Goal: Task Accomplishment & Management: Use online tool/utility

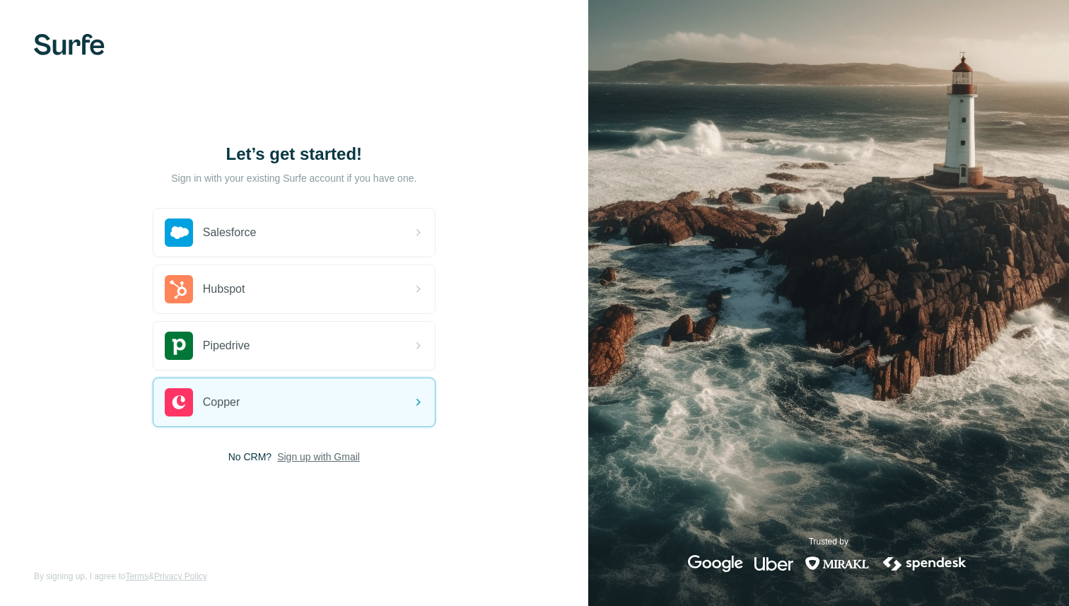
click at [315, 455] on span "Sign up with Gmail" at bounding box center [318, 457] width 83 height 14
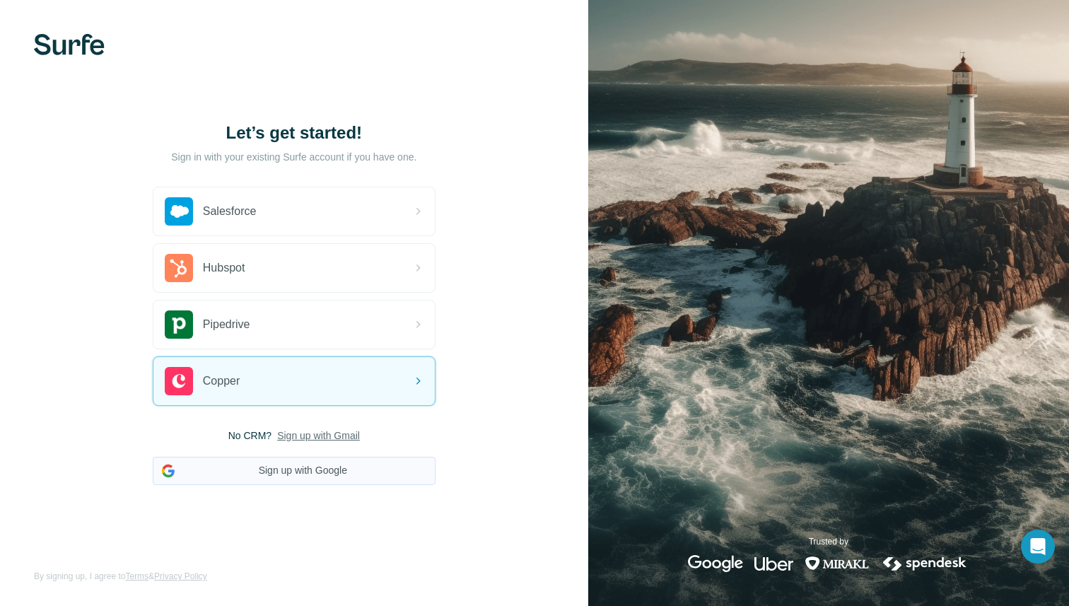
click at [314, 472] on button "Sign up with Google" at bounding box center [294, 471] width 283 height 28
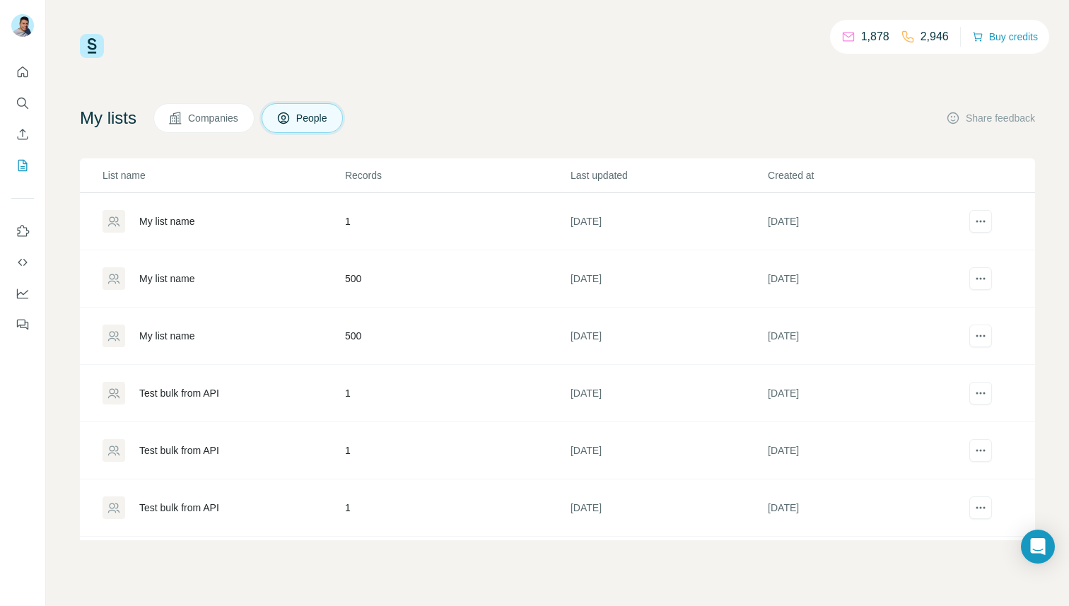
click at [174, 218] on div "My list name" at bounding box center [167, 221] width 56 height 14
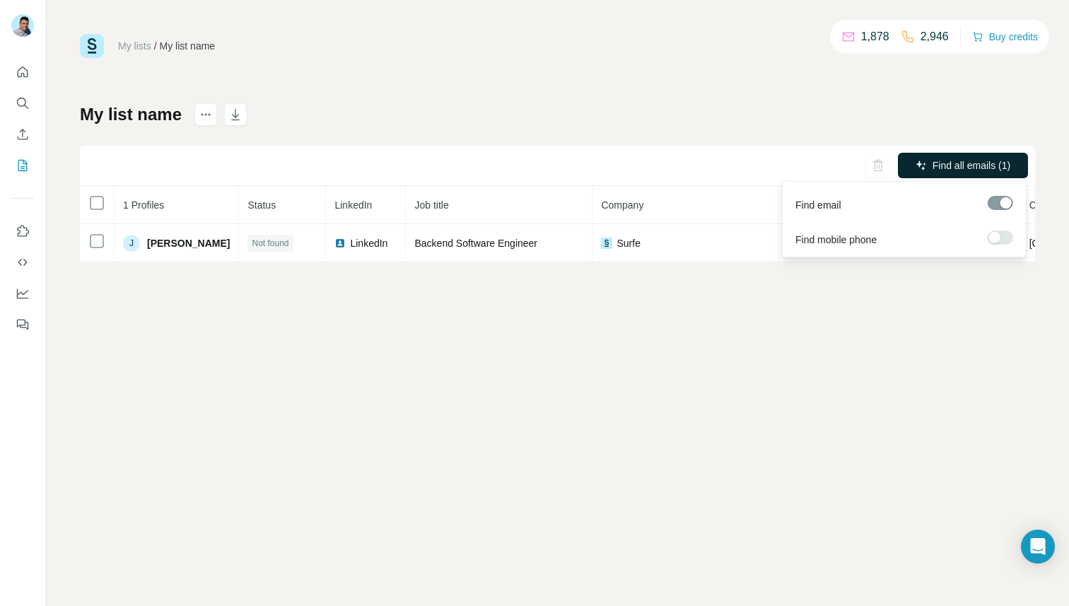
click at [969, 164] on span "Find all emails (1)" at bounding box center [971, 165] width 78 height 14
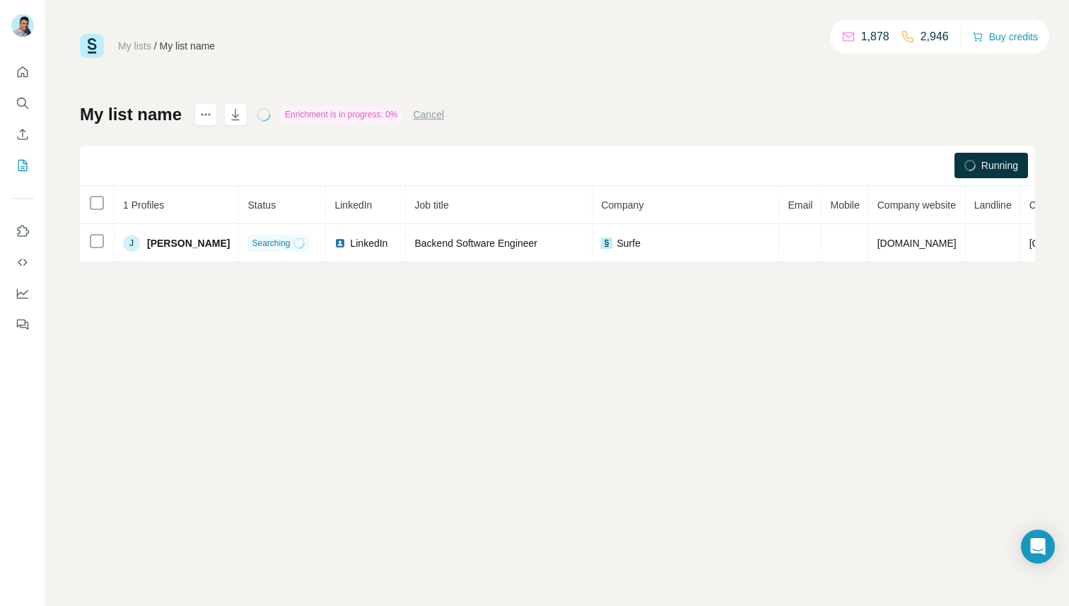
click at [288, 291] on div "My lists / My list name 1,878 2,946 Buy credits My list name Enrichment is in p…" at bounding box center [557, 303] width 1023 height 606
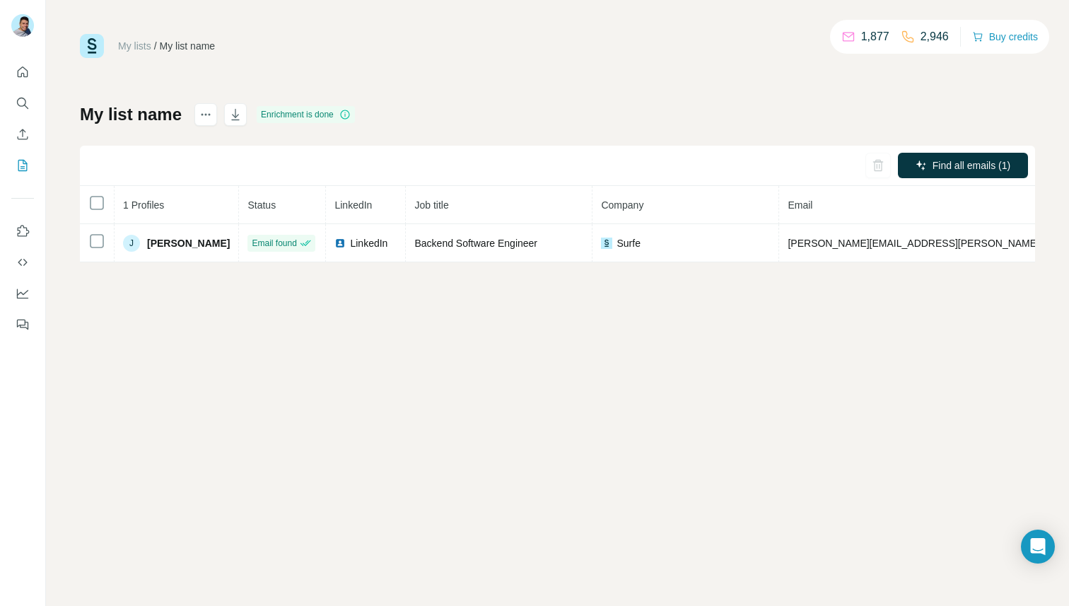
click at [133, 44] on link "My lists" at bounding box center [134, 45] width 33 height 11
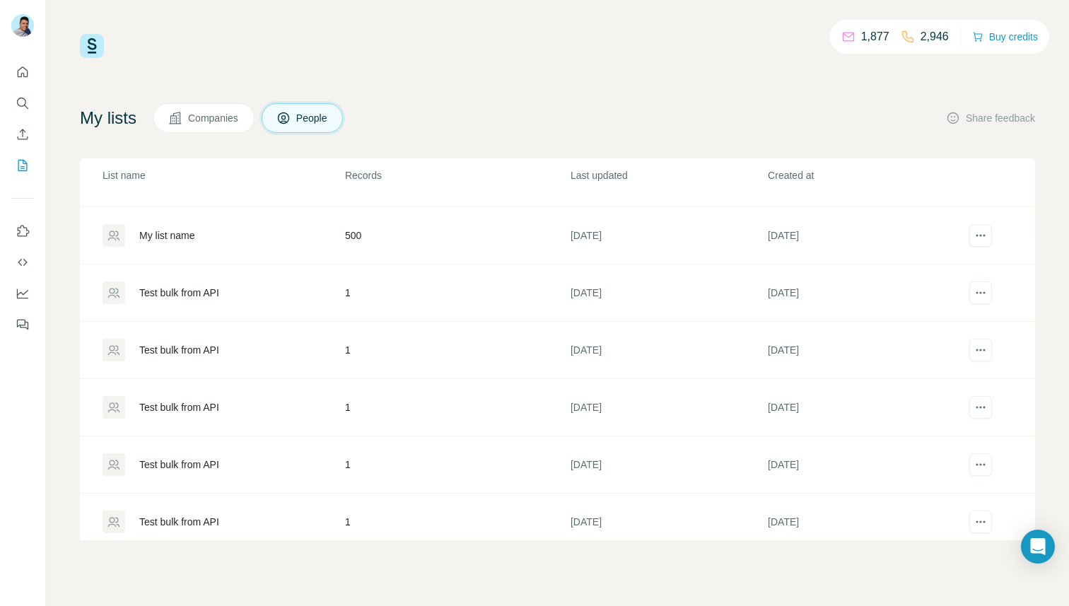
scroll to position [66, 0]
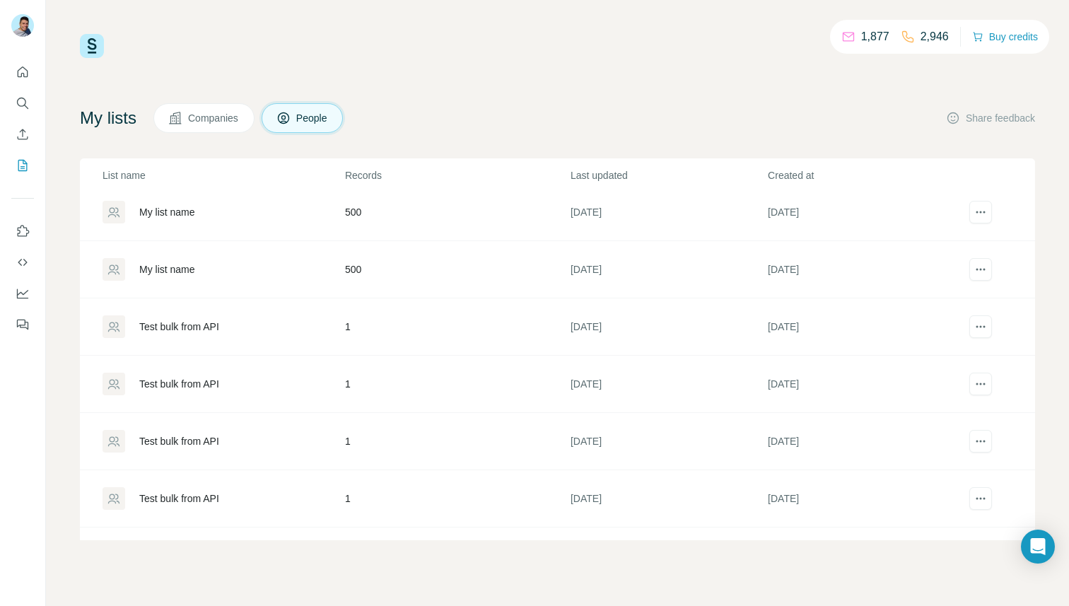
click at [195, 274] on div "My list name" at bounding box center [167, 269] width 56 height 14
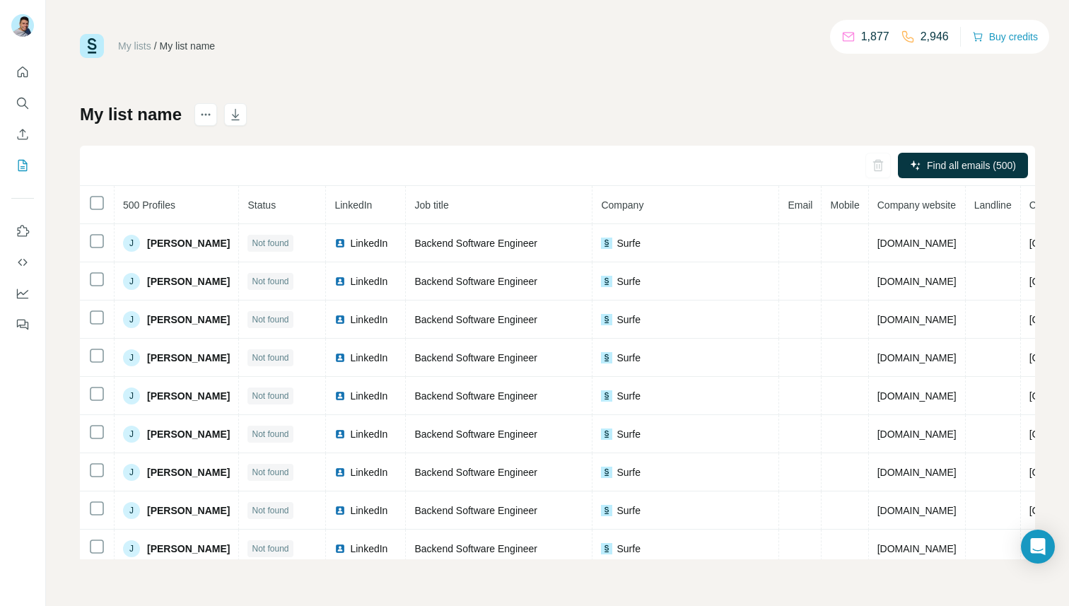
click at [132, 37] on div "My lists / My list name" at bounding box center [147, 46] width 135 height 24
click at [130, 47] on link "My lists" at bounding box center [134, 45] width 33 height 11
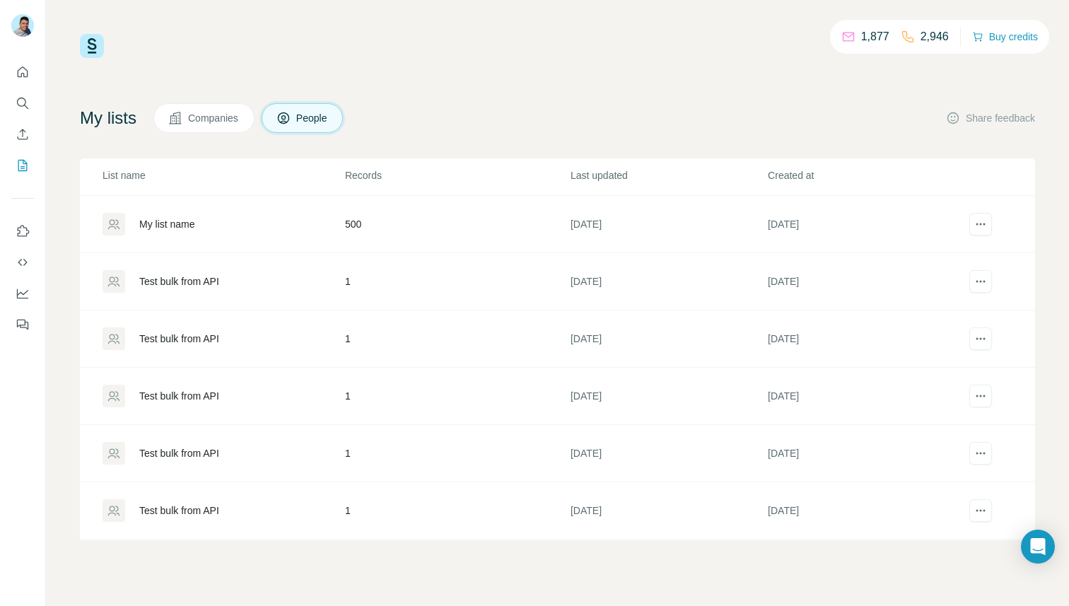
scroll to position [114, 0]
click at [211, 279] on div "Test bulk from API" at bounding box center [179, 279] width 80 height 14
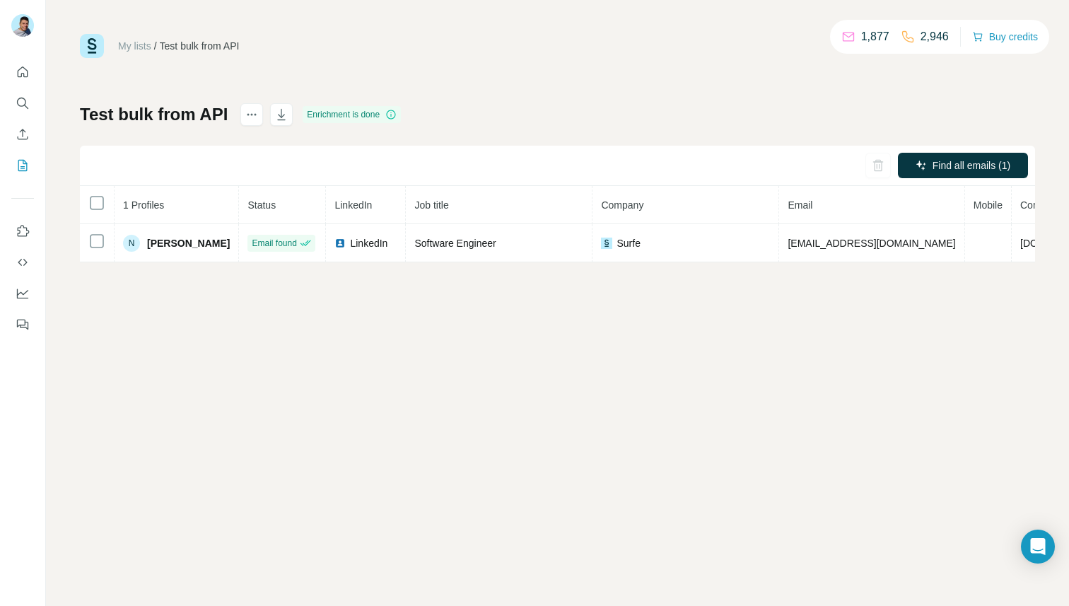
click at [151, 380] on div "My lists / Test bulk from API 1,877 2,946 Buy credits Test bulk from API Enrich…" at bounding box center [557, 303] width 1023 height 606
